Goal: Information Seeking & Learning: Learn about a topic

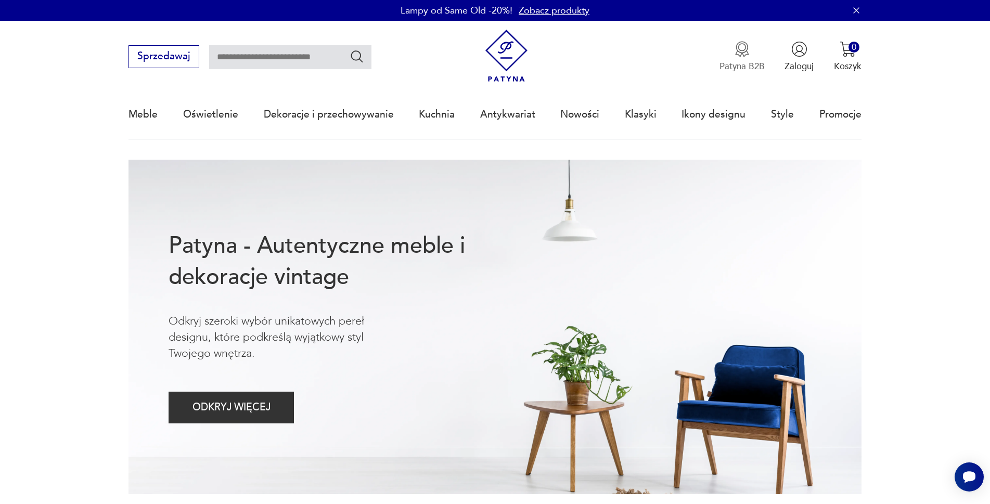
click at [744, 51] on img "button" at bounding box center [742, 49] width 16 height 16
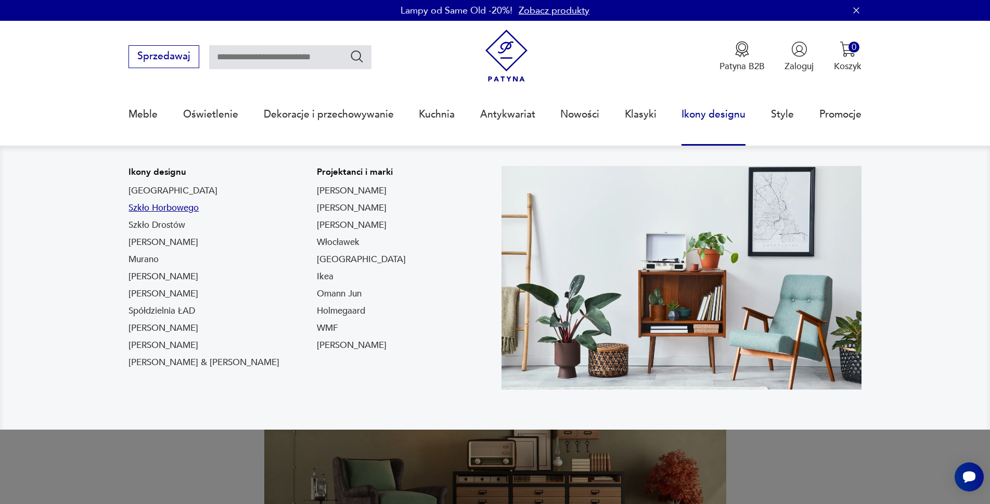
click at [169, 211] on link "Szkło Horbowego" at bounding box center [163, 208] width 70 height 12
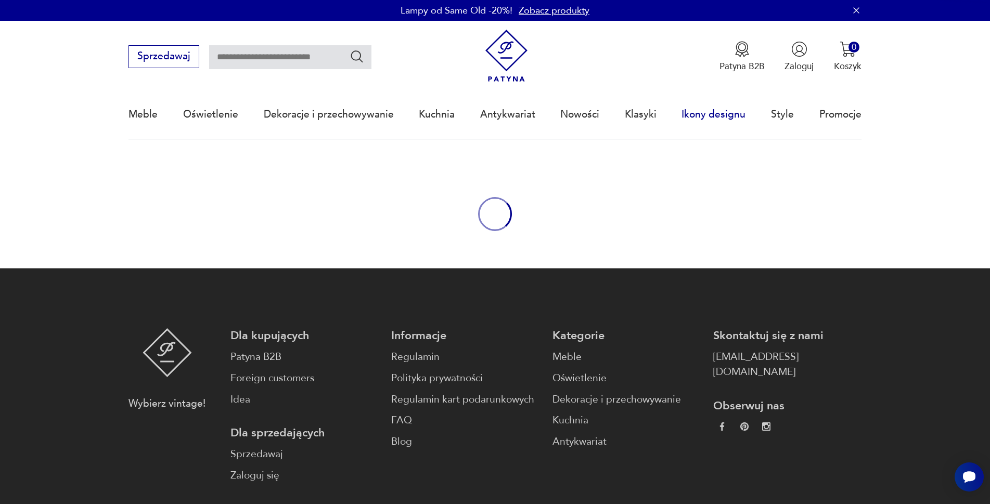
type input "*******"
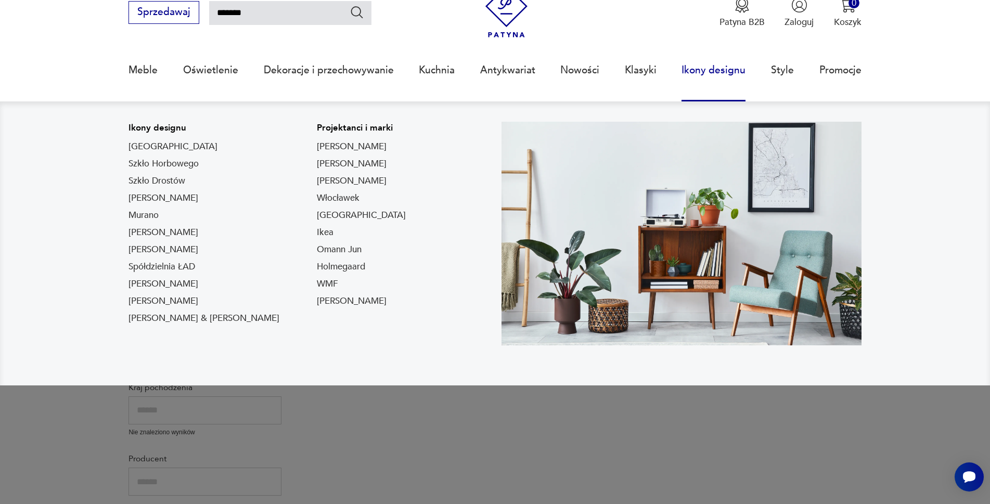
scroll to position [78, 0]
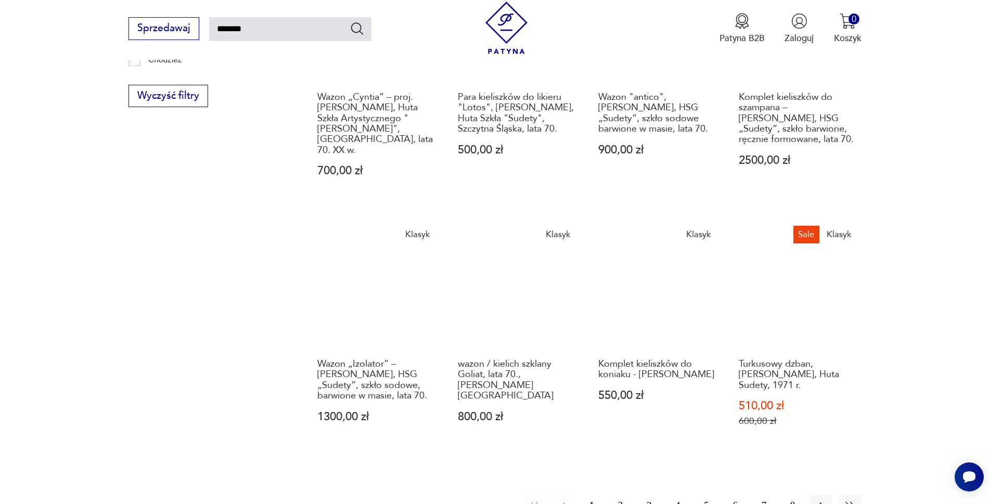
scroll to position [884, 0]
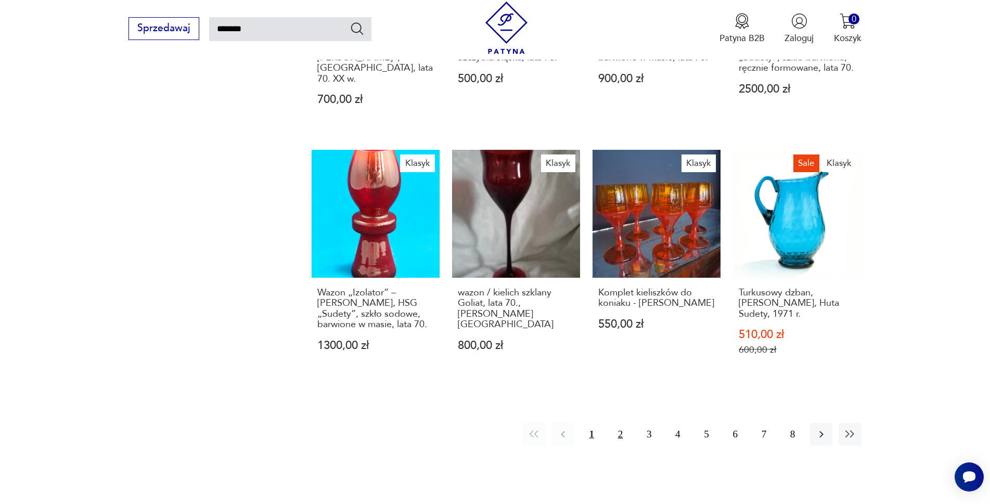
click at [622, 423] on button "2" at bounding box center [620, 434] width 22 height 22
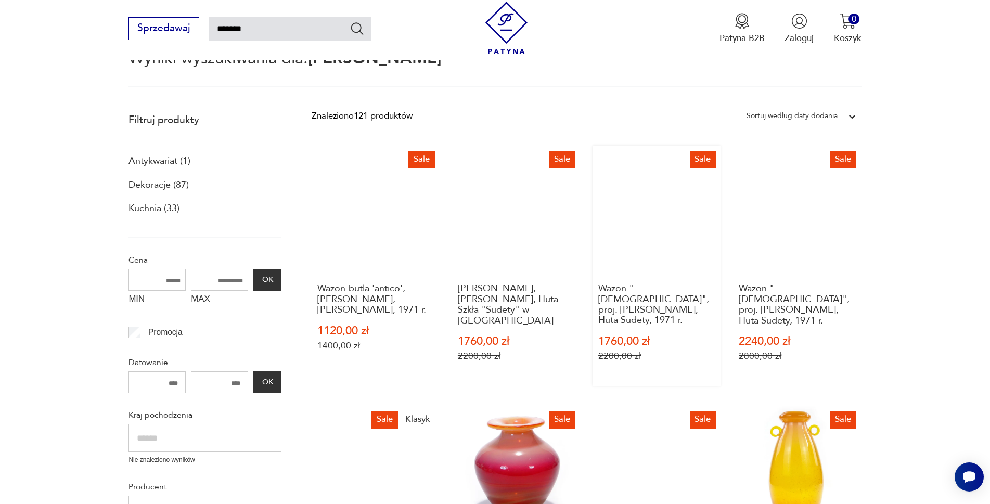
scroll to position [156, 0]
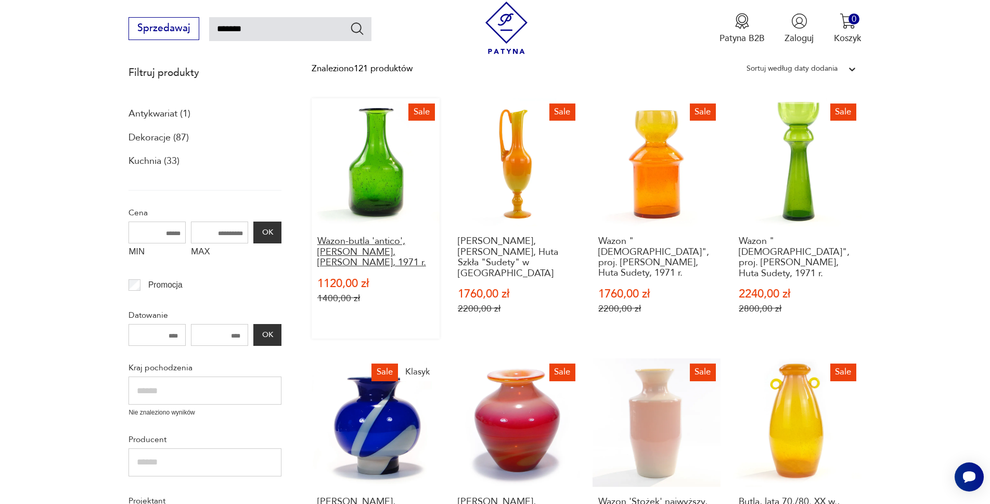
click at [357, 242] on h3 "Wazon-butla 'antico', [PERSON_NAME], [PERSON_NAME], 1971 r." at bounding box center [375, 252] width 117 height 32
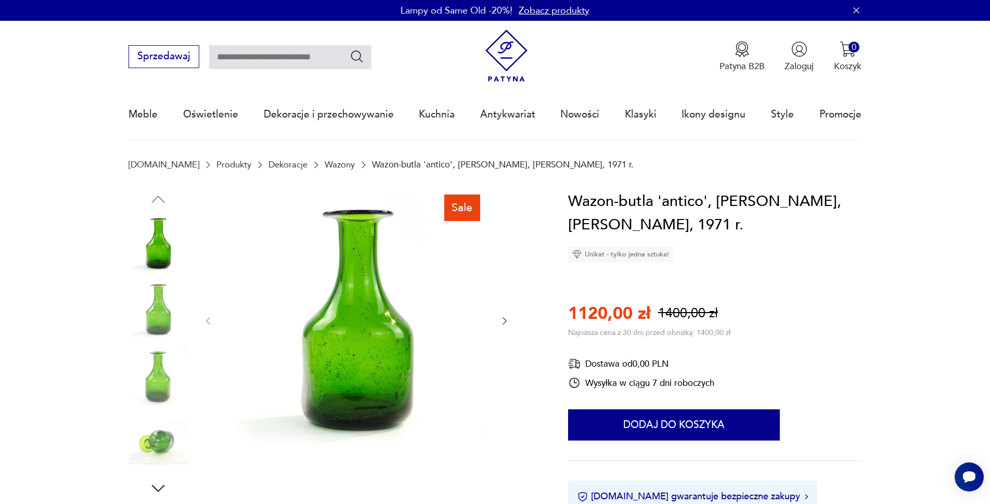
click at [259, 55] on input "text" at bounding box center [290, 57] width 162 height 24
type input "**********"
click at [356, 56] on icon "Szukaj" at bounding box center [356, 56] width 15 height 15
type input "**********"
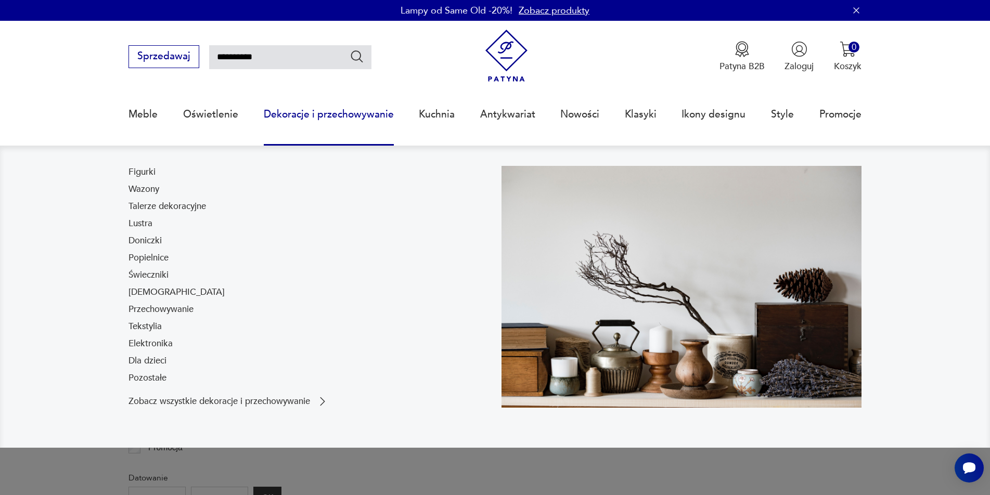
scroll to position [67, 0]
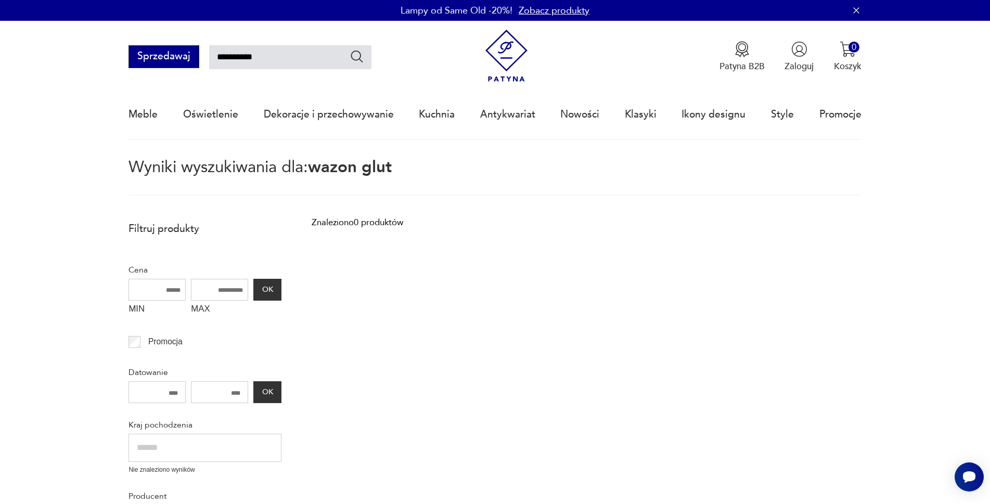
drag, startPoint x: 268, startPoint y: 56, endPoint x: 193, endPoint y: 58, distance: 74.9
click at [193, 58] on div "**********" at bounding box center [249, 56] width 242 height 23
type input "****"
click at [246, 56] on input "****" at bounding box center [290, 57] width 162 height 24
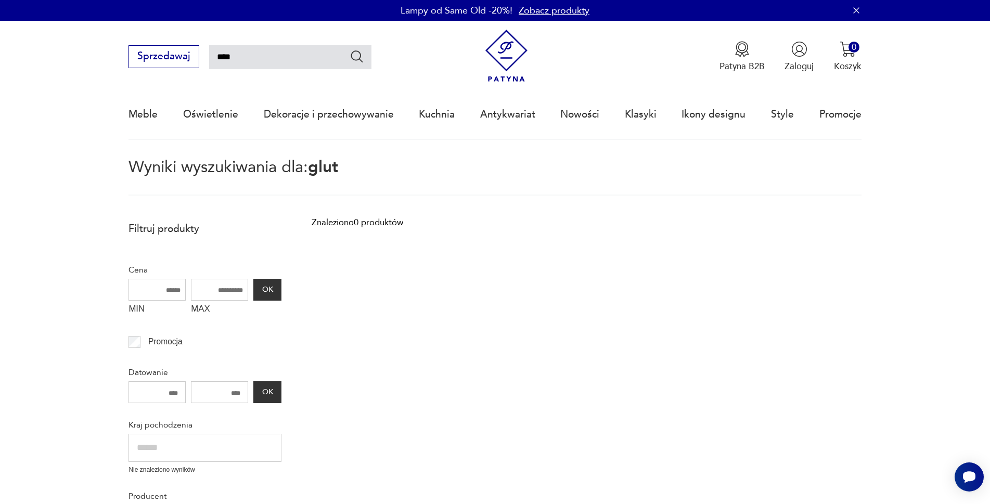
click at [246, 56] on input "****" at bounding box center [290, 57] width 162 height 24
type input "**********"
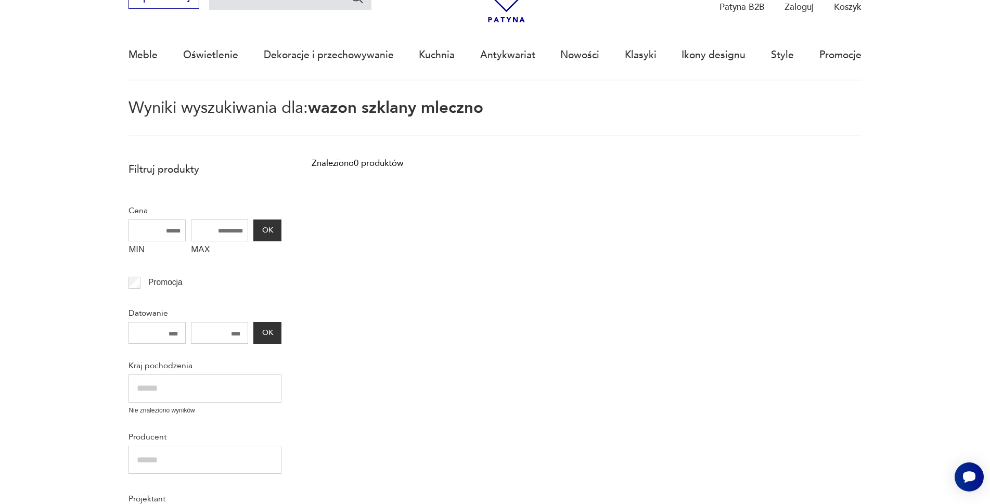
scroll to position [60, 0]
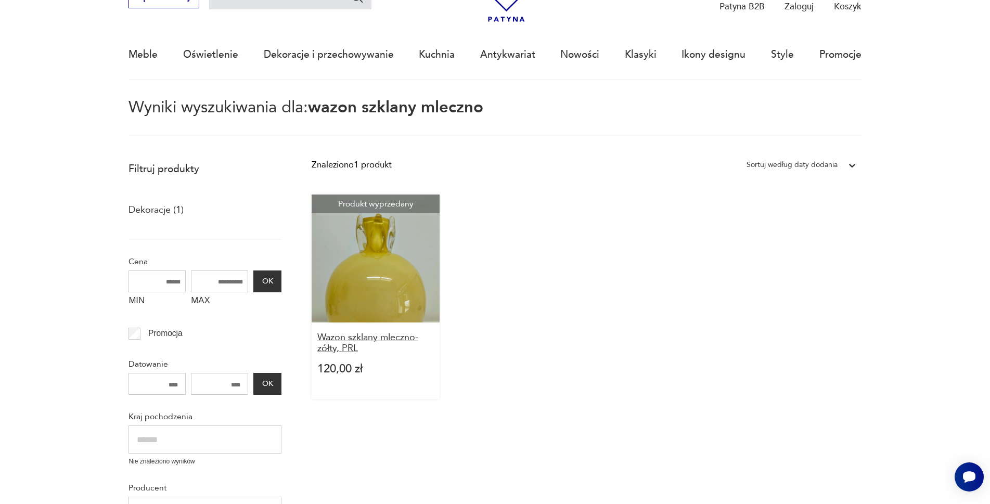
click at [332, 338] on h3 "Wazon szklany mleczno-zółty, PRL" at bounding box center [375, 342] width 117 height 21
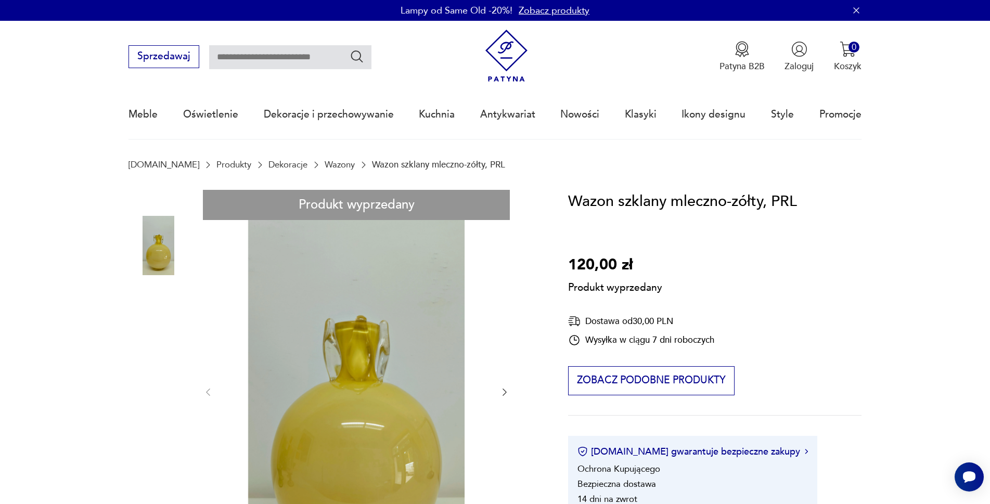
scroll to position [156, 0]
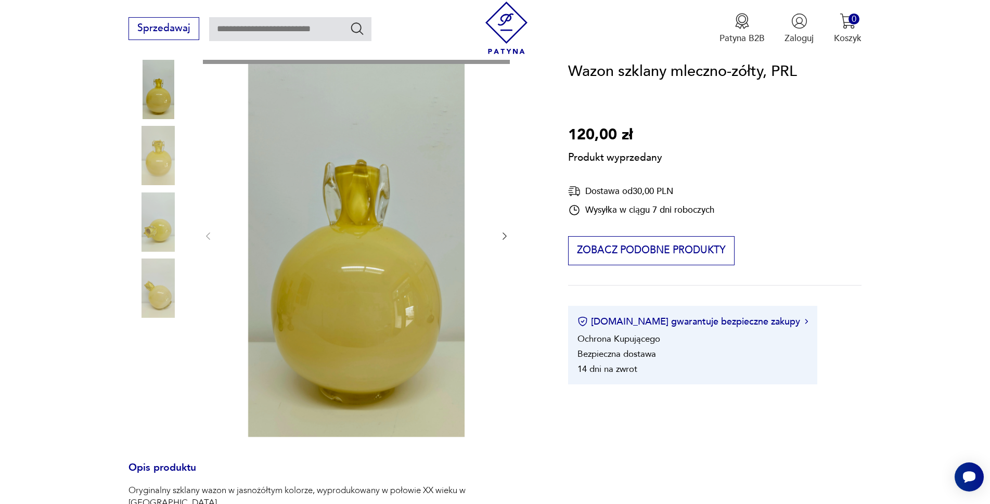
click at [155, 157] on div "Produkt wyprzedany Opis produktu Oryginalny szklany wazon w jasnożółtym kolorze…" at bounding box center [332, 437] width 409 height 807
click at [153, 229] on div "Produkt wyprzedany Opis produktu Oryginalny szklany wazon w jasnożółtym kolorze…" at bounding box center [332, 437] width 409 height 807
click at [161, 268] on div "Produkt wyprzedany Opis produktu Oryginalny szklany wazon w jasnożółtym kolorze…" at bounding box center [332, 437] width 409 height 807
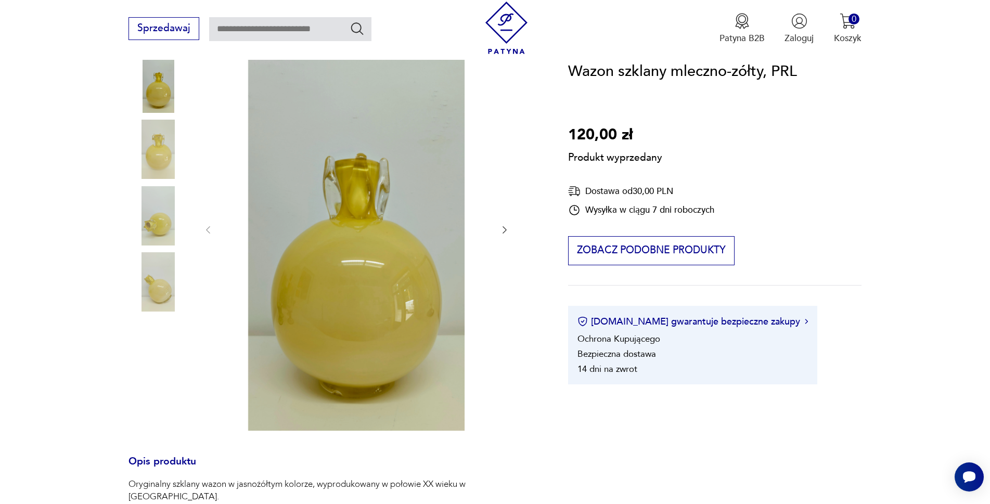
scroll to position [624, 0]
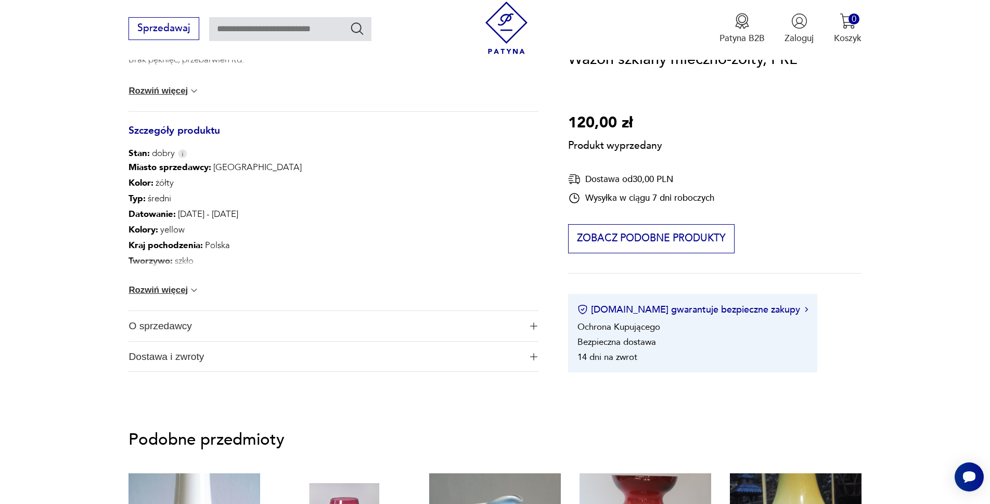
click at [164, 292] on button "Rozwiń więcej" at bounding box center [163, 290] width 71 height 10
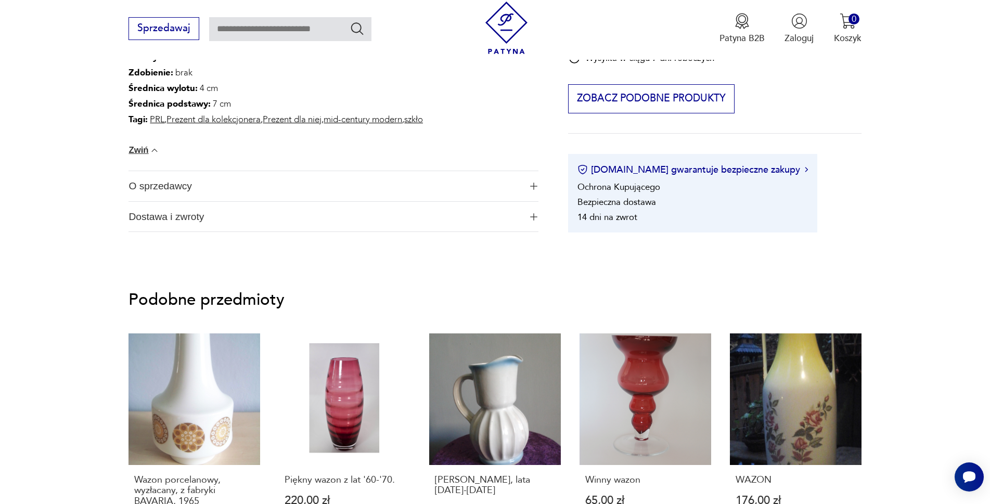
scroll to position [936, 0]
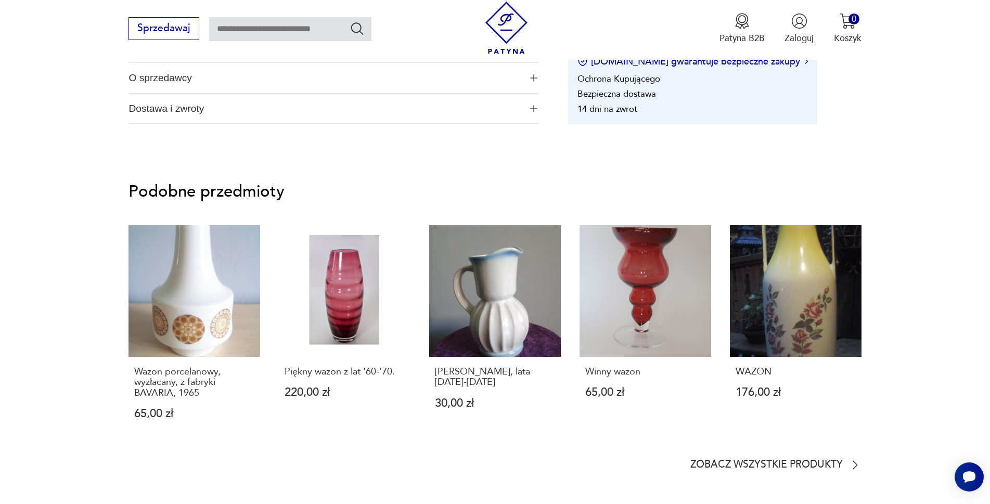
click at [532, 77] on img "button" at bounding box center [533, 77] width 7 height 7
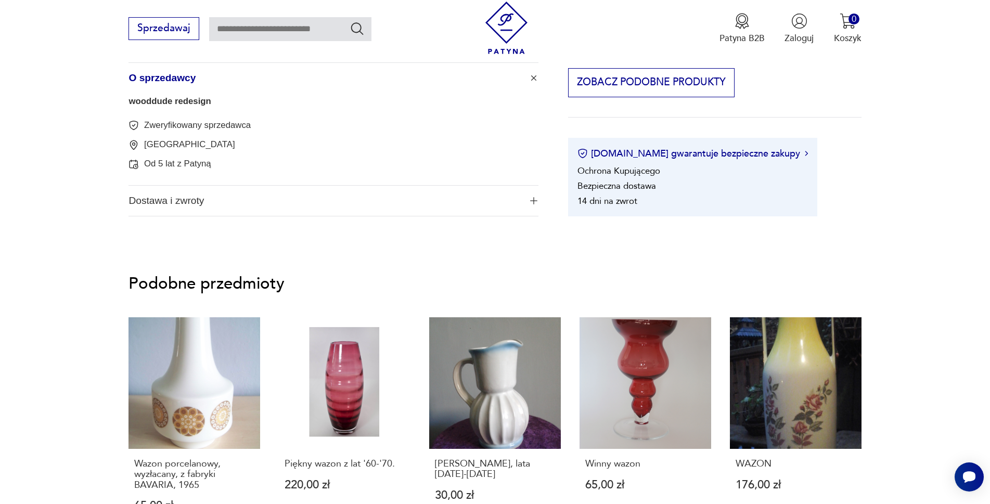
click at [184, 105] on link "wooddude redesign" at bounding box center [169, 101] width 83 height 10
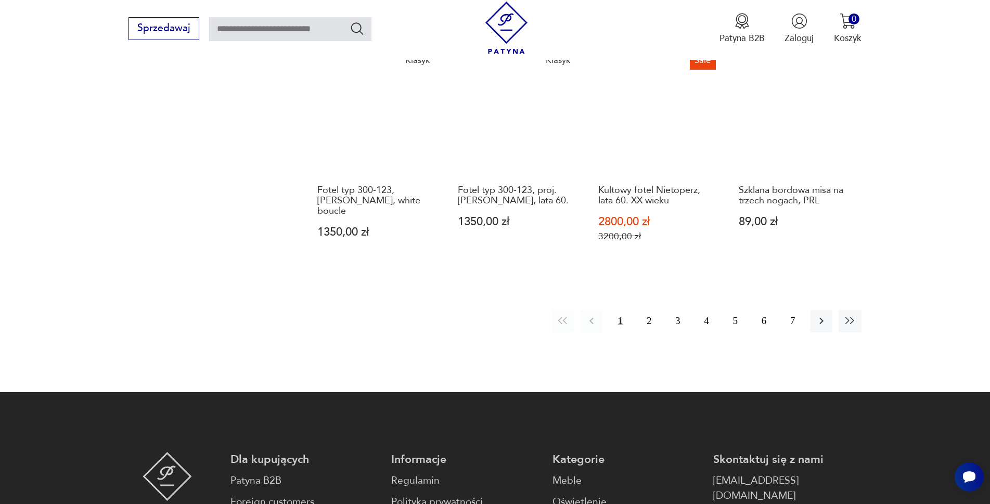
scroll to position [1214, 0]
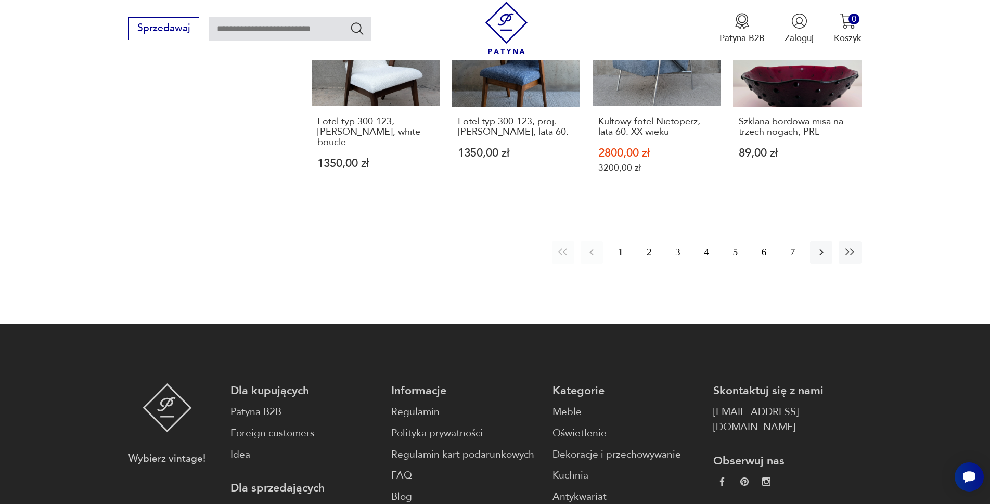
click at [650, 241] on button "2" at bounding box center [649, 252] width 22 height 22
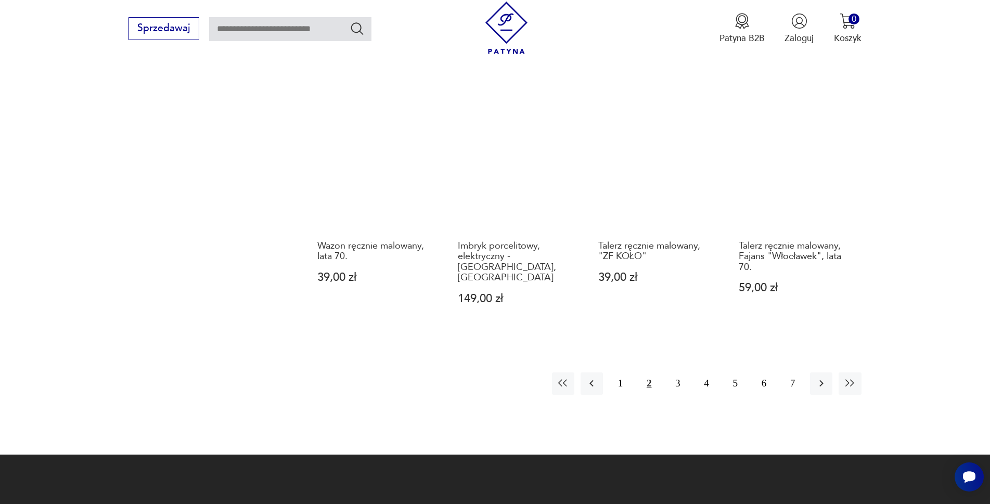
scroll to position [1110, 0]
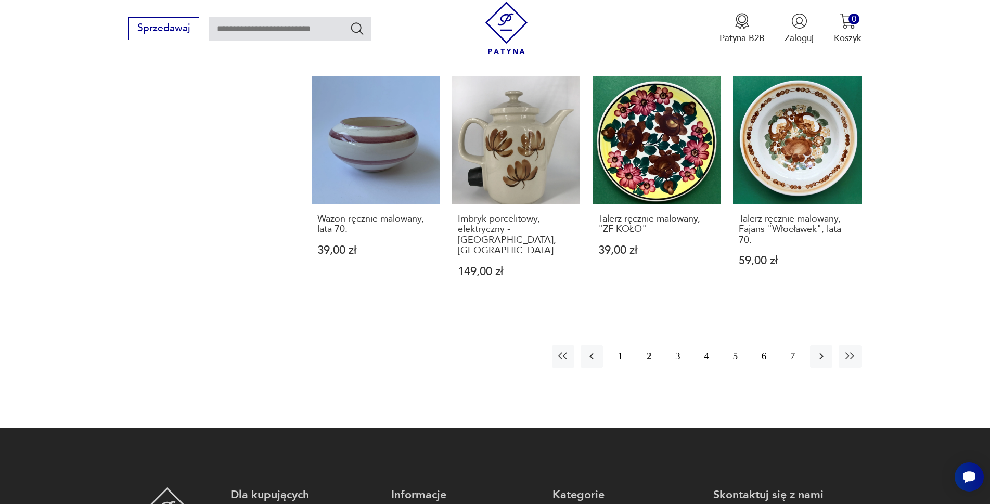
click at [675, 347] on button "3" at bounding box center [677, 356] width 22 height 22
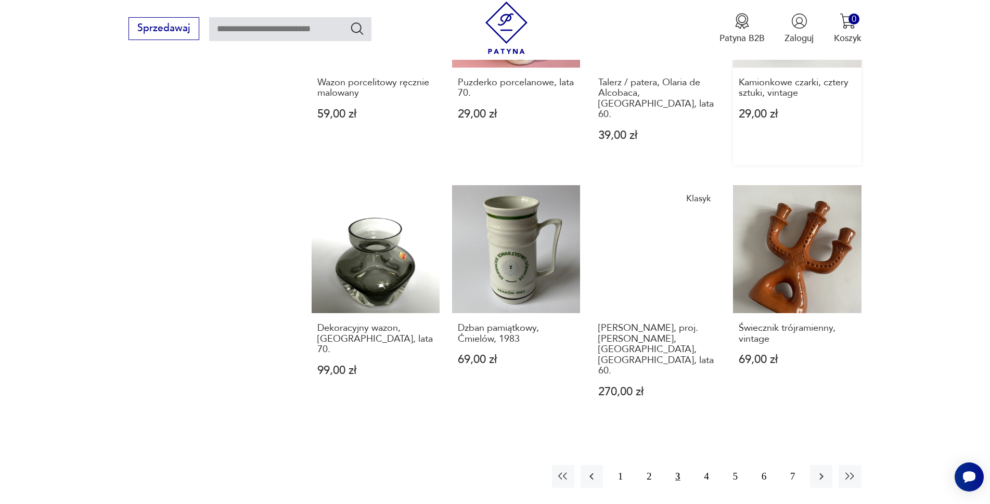
scroll to position [1110, 0]
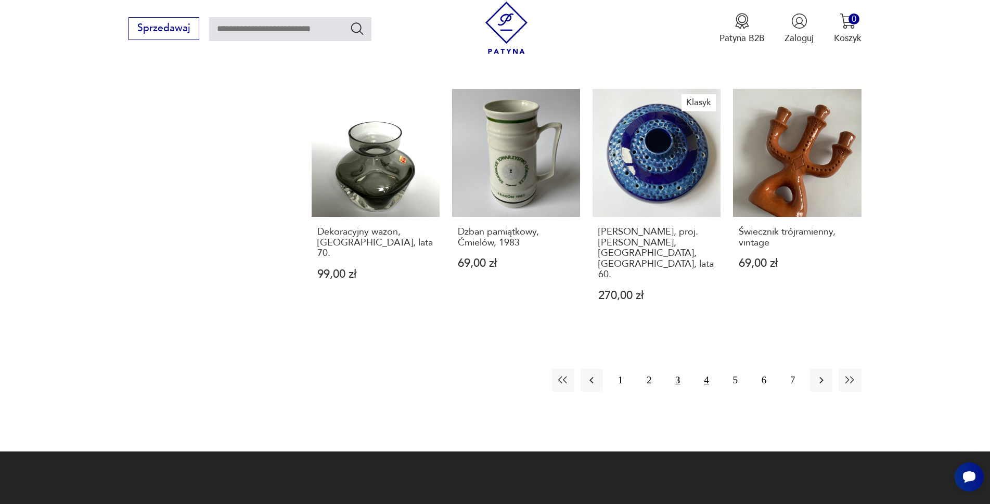
click at [708, 369] on button "4" at bounding box center [706, 380] width 22 height 22
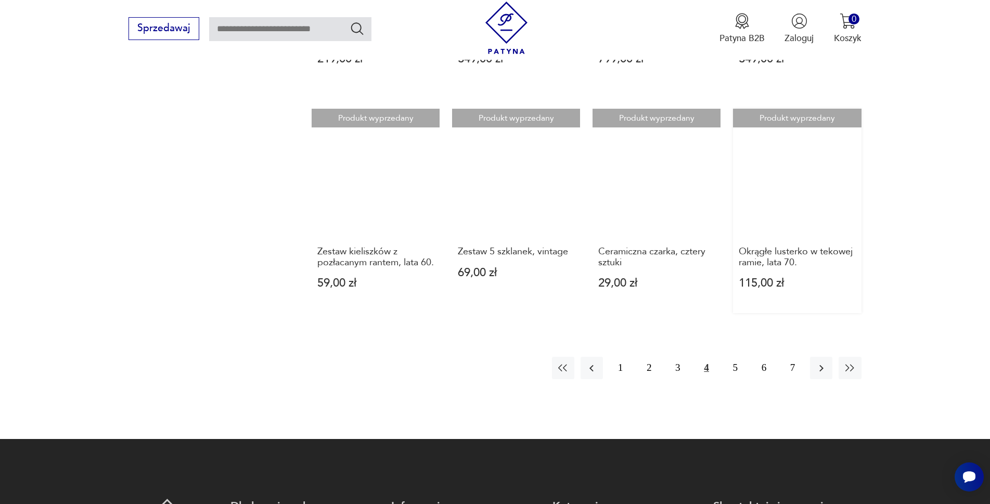
scroll to position [1162, 0]
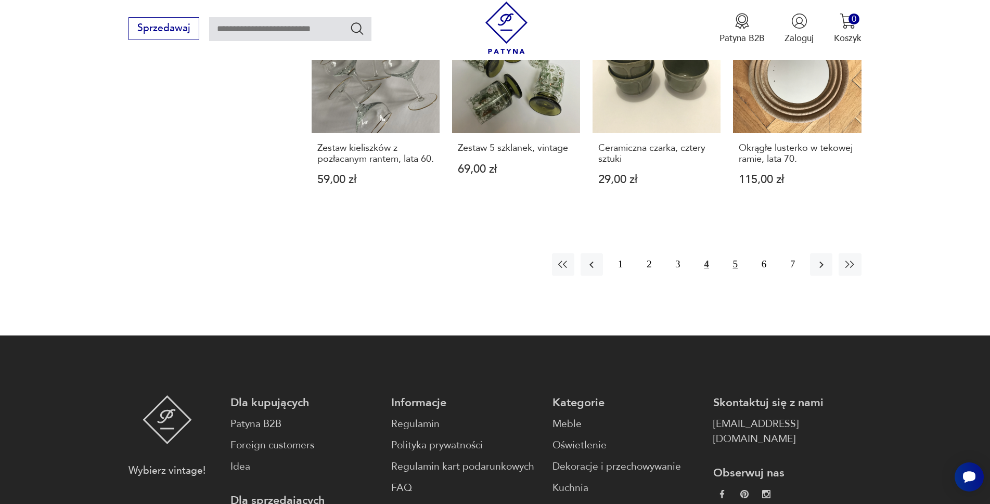
click at [738, 276] on button "5" at bounding box center [735, 264] width 22 height 22
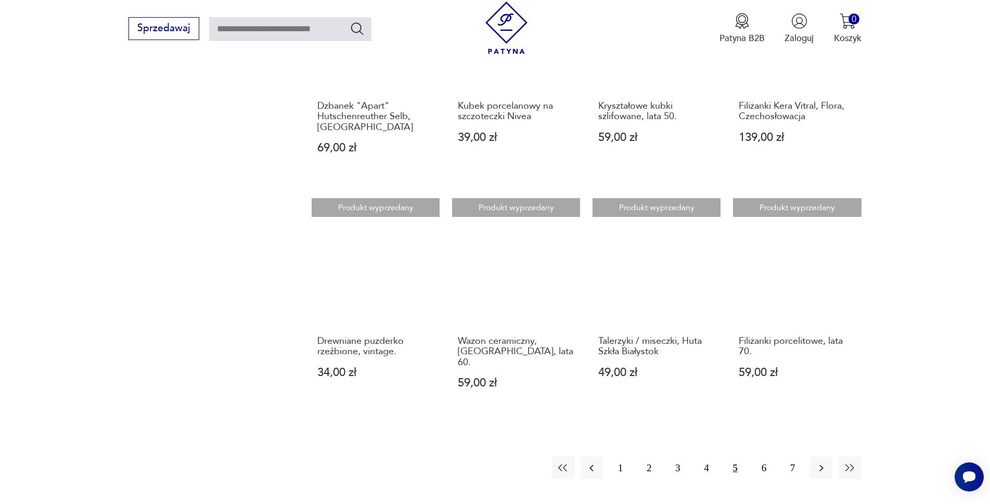
scroll to position [1006, 0]
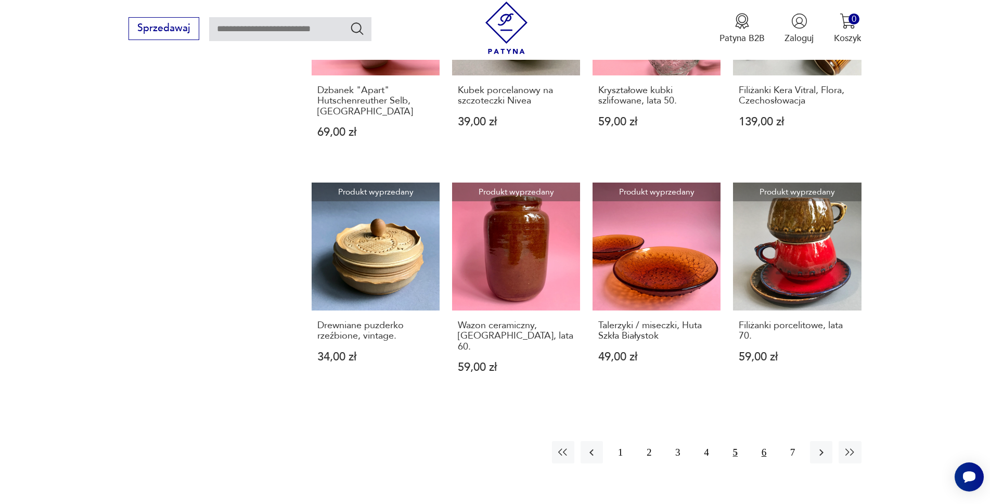
click at [761, 441] on button "6" at bounding box center [764, 452] width 22 height 22
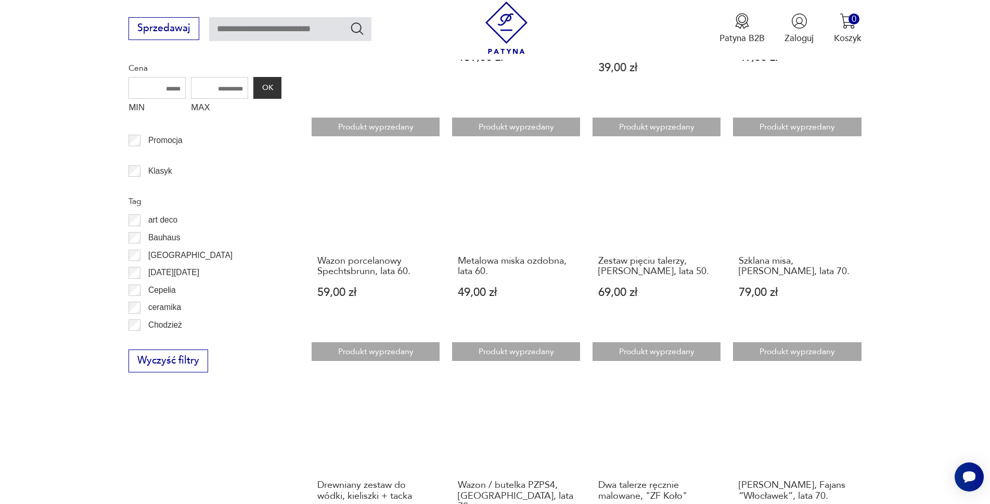
scroll to position [954, 0]
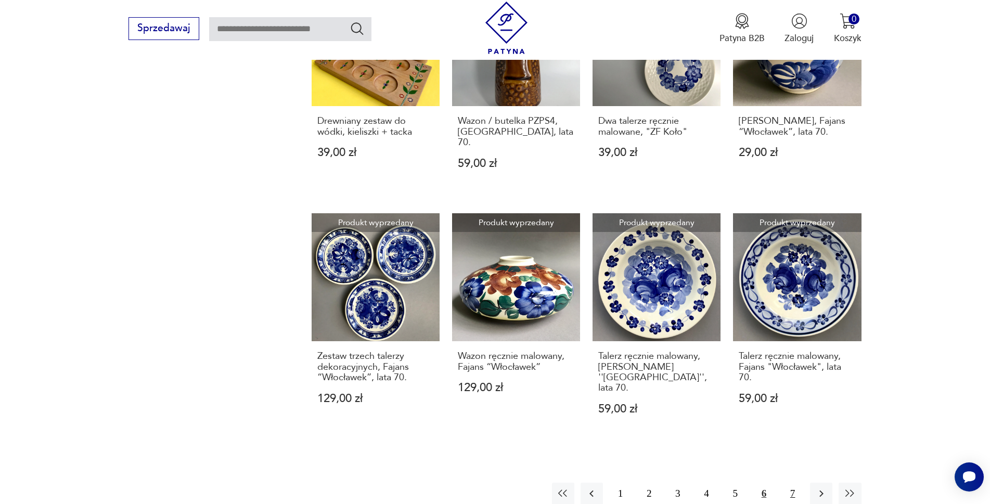
click at [792, 483] on button "7" at bounding box center [792, 494] width 22 height 22
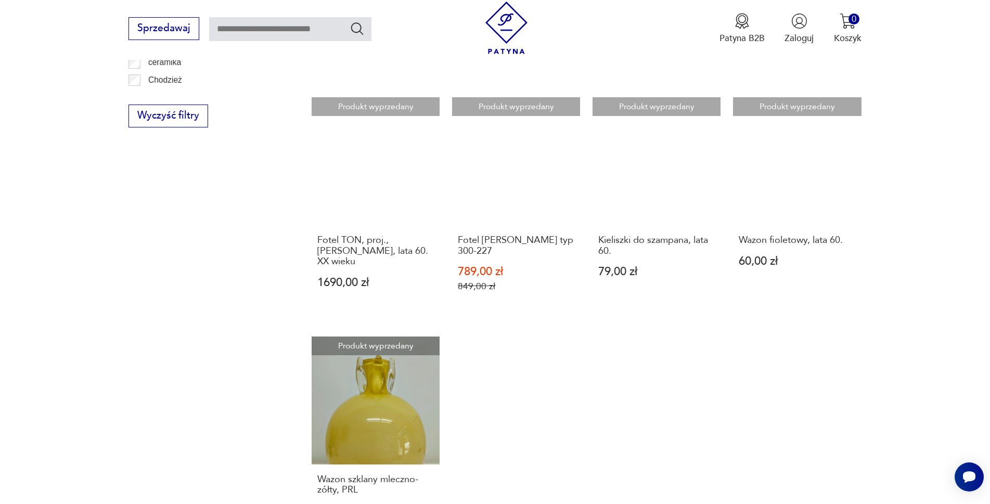
scroll to position [798, 0]
